Goal: Information Seeking & Learning: Find specific fact

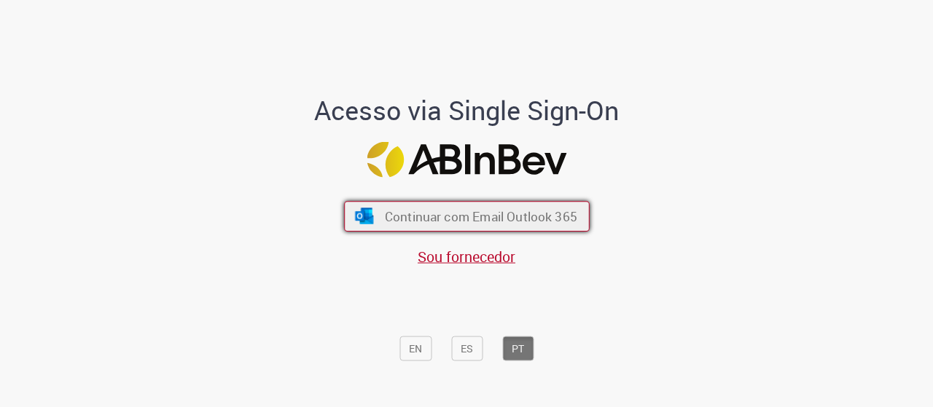
click at [450, 213] on span "Continuar com Email Outlook 365" at bounding box center [480, 216] width 192 height 17
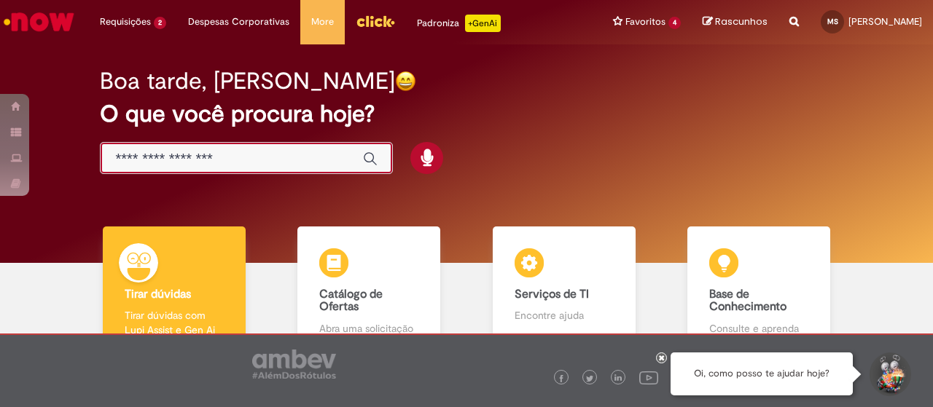
click at [194, 158] on input "Basta digitar aqui" at bounding box center [231, 159] width 233 height 17
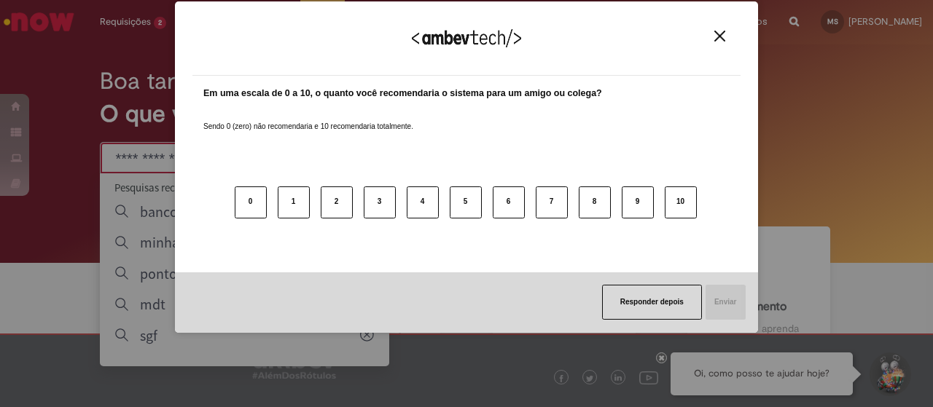
click at [729, 26] on div "Agradecemos seu feedback!" at bounding box center [466, 47] width 548 height 57
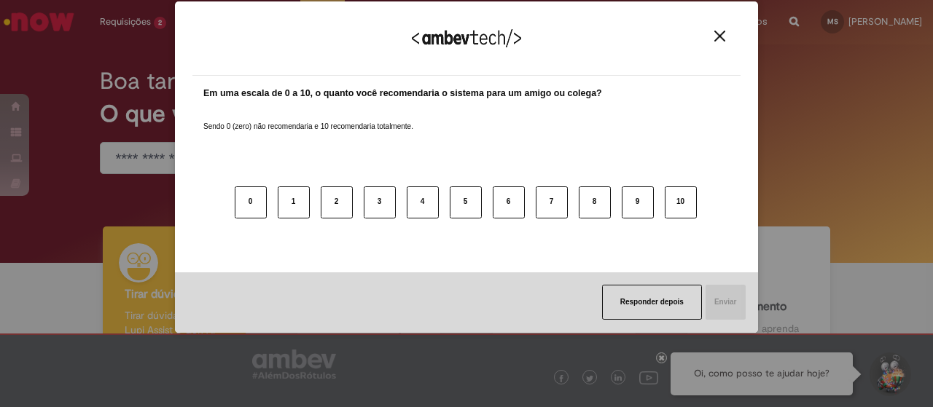
click at [721, 33] on img "Close" at bounding box center [719, 36] width 11 height 11
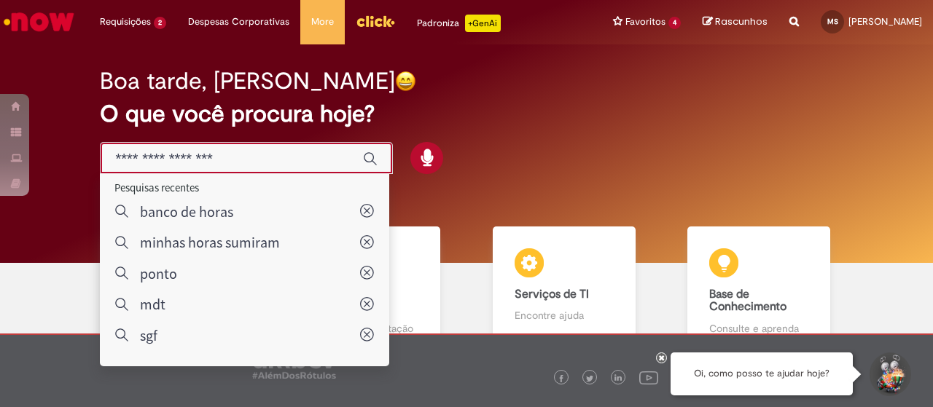
click at [202, 165] on input "Basta digitar aqui" at bounding box center [231, 159] width 233 height 17
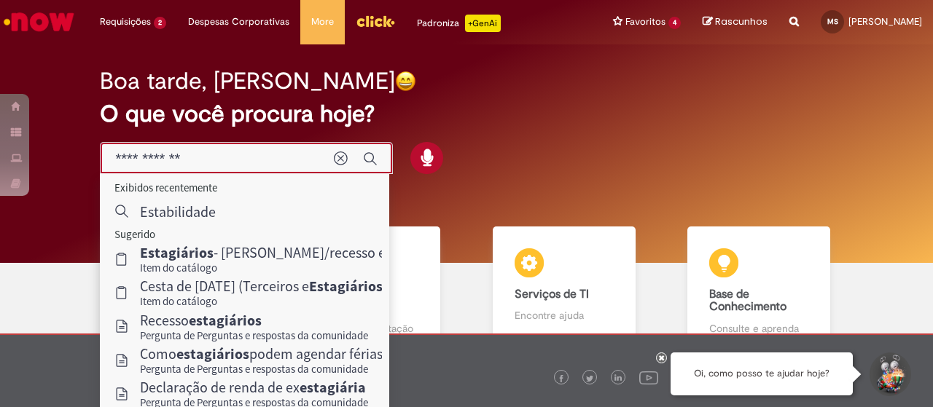
scroll to position [94, 0]
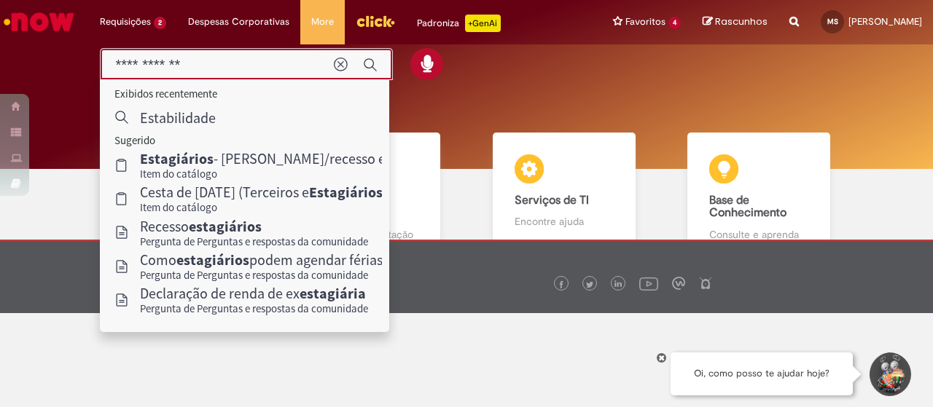
click at [130, 66] on input "**********" at bounding box center [217, 65] width 204 height 17
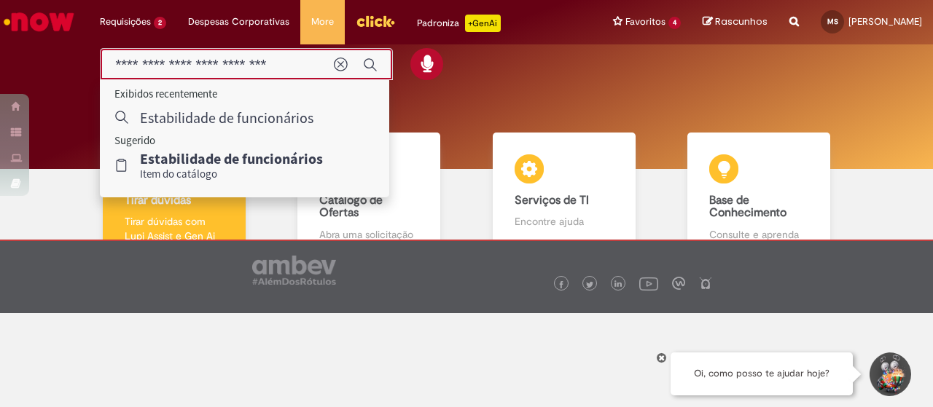
type input "**********"
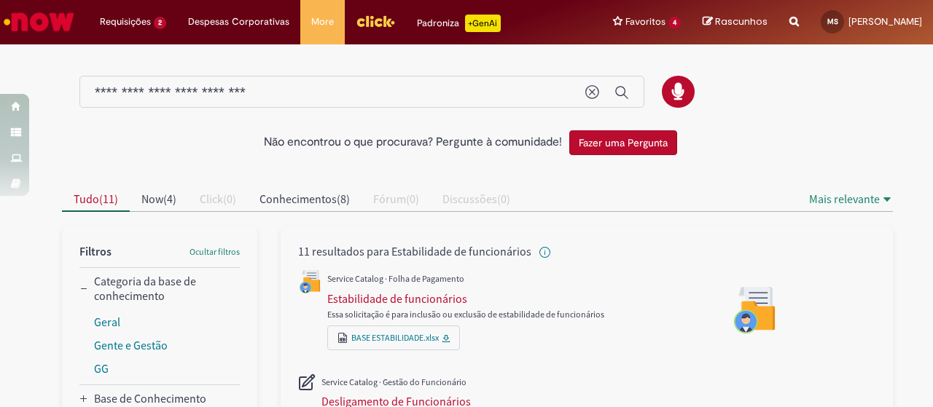
scroll to position [146, 0]
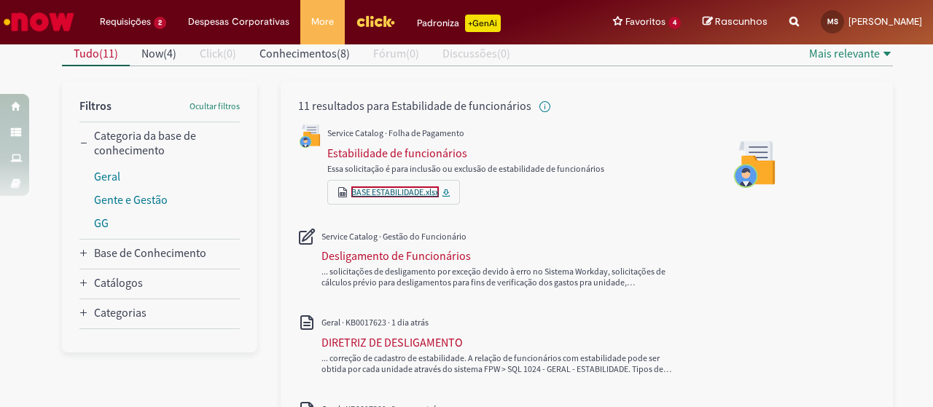
click at [383, 192] on link "BASE ESTABILIDADE.xlsx" at bounding box center [394, 192] width 87 height 11
click at [442, 194] on icon "All" at bounding box center [446, 193] width 9 height 9
